Goal: Information Seeking & Learning: Find specific fact

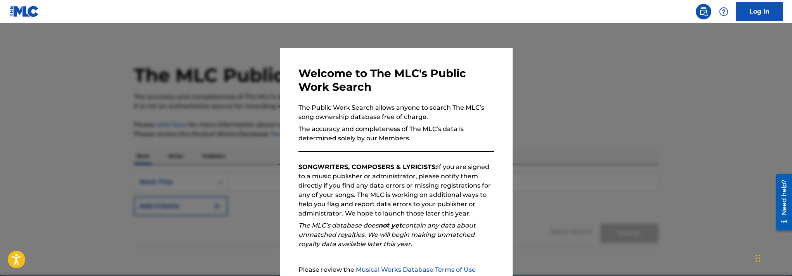
click at [251, 146] on div at bounding box center [396, 161] width 792 height 276
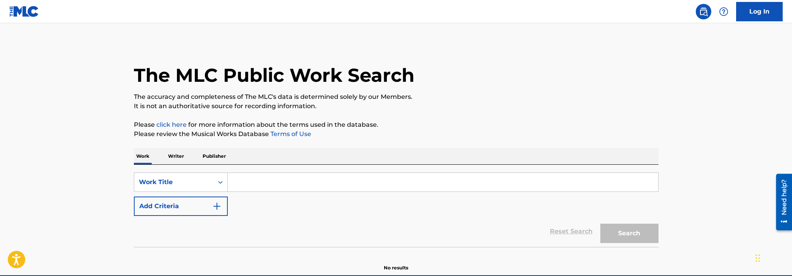
click at [268, 186] on input "Search Form" at bounding box center [443, 182] width 430 height 19
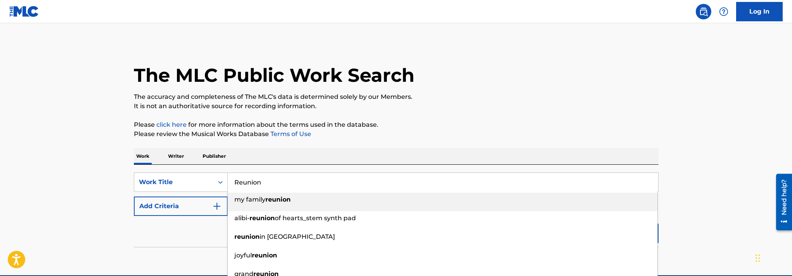
type input "Reunion"
click at [449, 102] on p "It is not an authoritative source for recording information." at bounding box center [396, 106] width 525 height 9
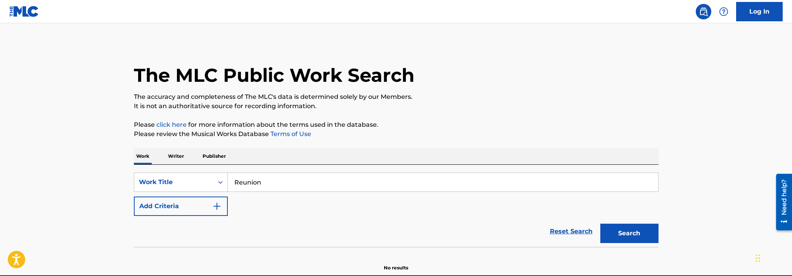
drag, startPoint x: 632, startPoint y: 233, endPoint x: 636, endPoint y: 229, distance: 5.0
click at [632, 233] on button "Search" at bounding box center [629, 233] width 58 height 19
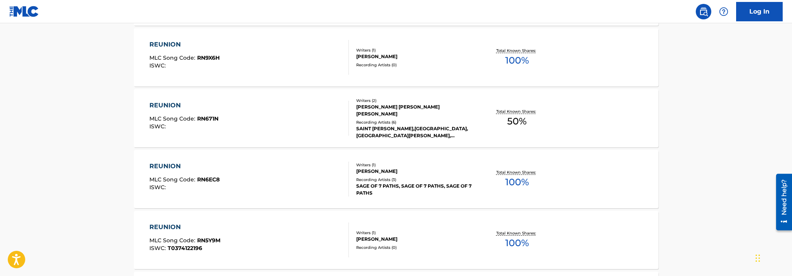
scroll to position [674, 0]
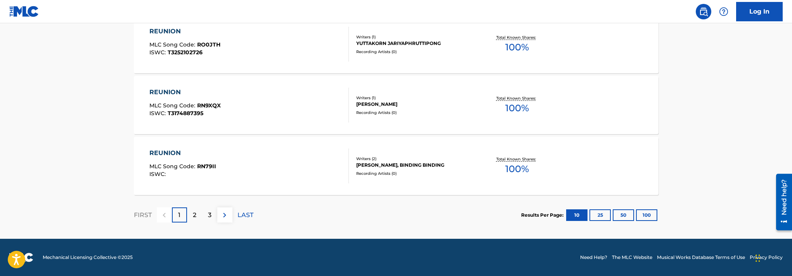
click at [651, 215] on button "100" at bounding box center [646, 216] width 21 height 12
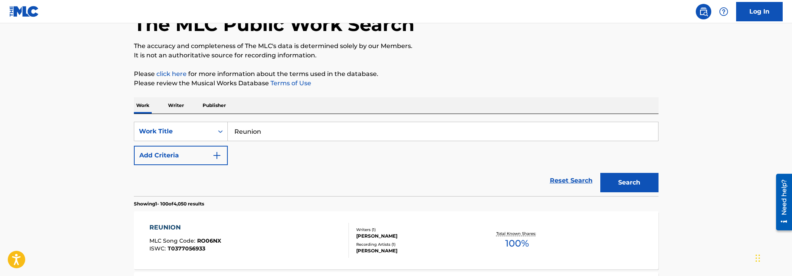
scroll to position [0, 0]
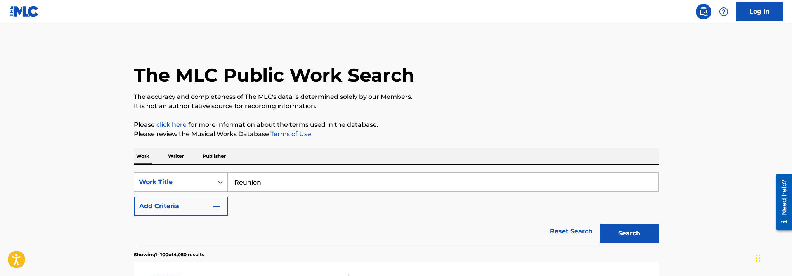
click at [200, 209] on button "Add Criteria" at bounding box center [181, 206] width 94 height 19
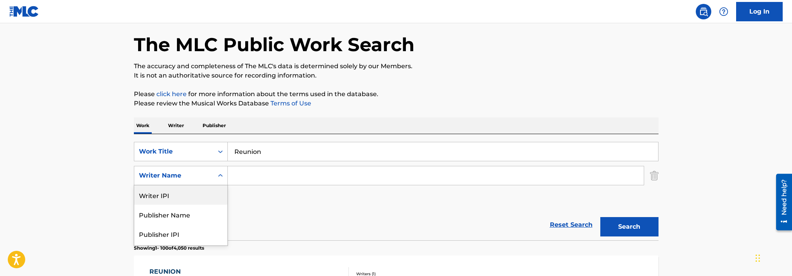
click at [201, 186] on div "Writer IPI, 1 of 5. 5 results available. Use Up and Down to choose options, pre…" at bounding box center [181, 175] width 94 height 19
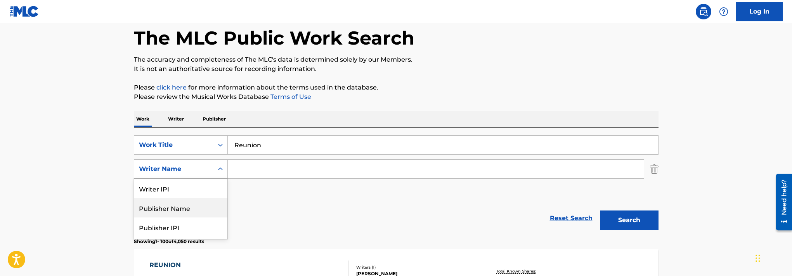
click at [298, 186] on div "SearchWithCriteriaca78efa9-95b2-495c-b835-825c992cc860 Work Title Reunion Searc…" at bounding box center [396, 169] width 525 height 68
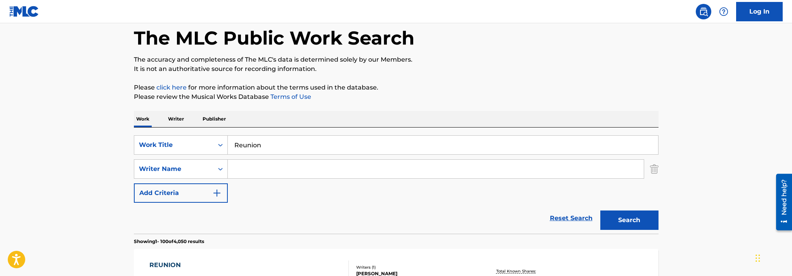
click at [277, 173] on input "Search Form" at bounding box center [436, 169] width 416 height 19
click at [600, 211] on button "Search" at bounding box center [629, 220] width 58 height 19
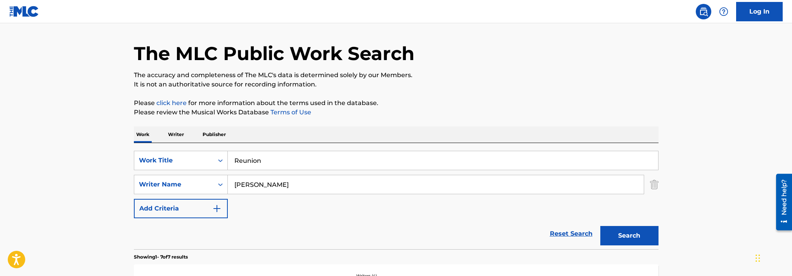
scroll to position [0, 0]
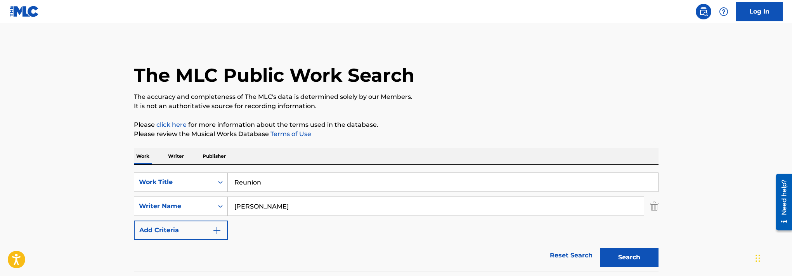
click at [276, 206] on input "Elizabeth" at bounding box center [436, 206] width 416 height 19
type input "Tobin"
click at [600, 248] on button "Search" at bounding box center [629, 257] width 58 height 19
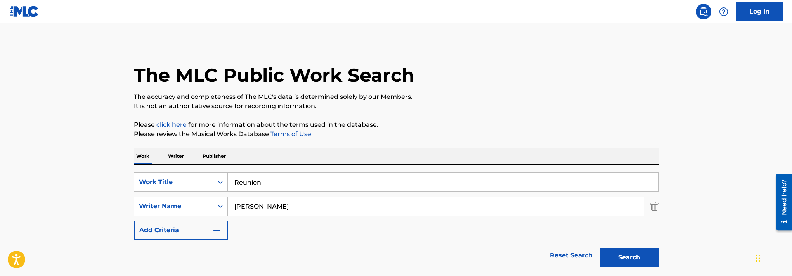
scroll to position [61, 0]
